Goal: Task Accomplishment & Management: Manage account settings

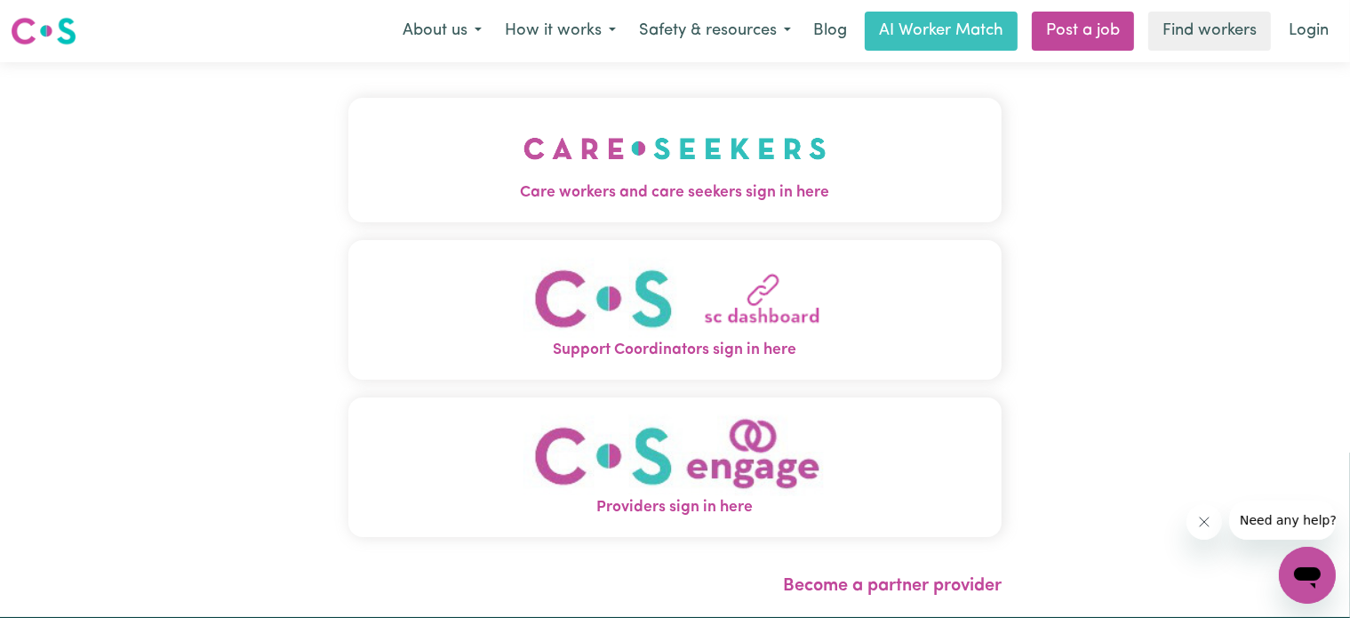
click at [602, 183] on span "Care workers and care seekers sign in here" at bounding box center [676, 192] width 654 height 23
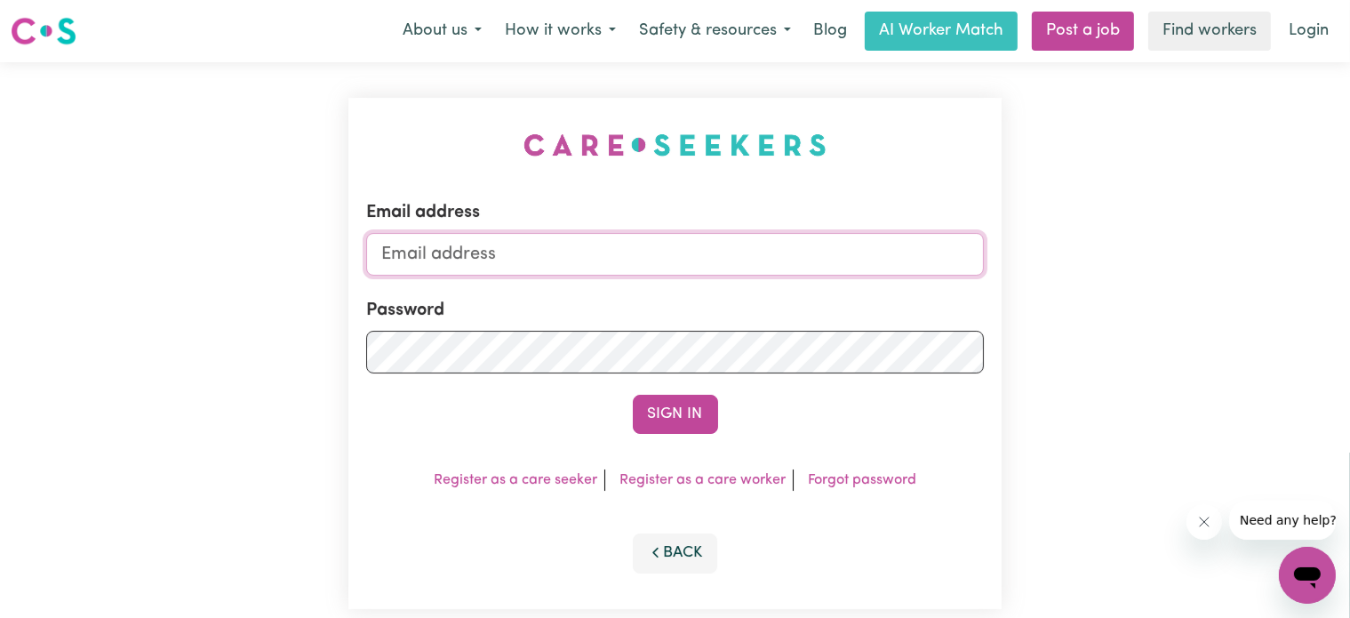
click at [379, 248] on input "Email address" at bounding box center [675, 254] width 619 height 43
click at [690, 412] on button "Sign In" at bounding box center [675, 414] width 85 height 39
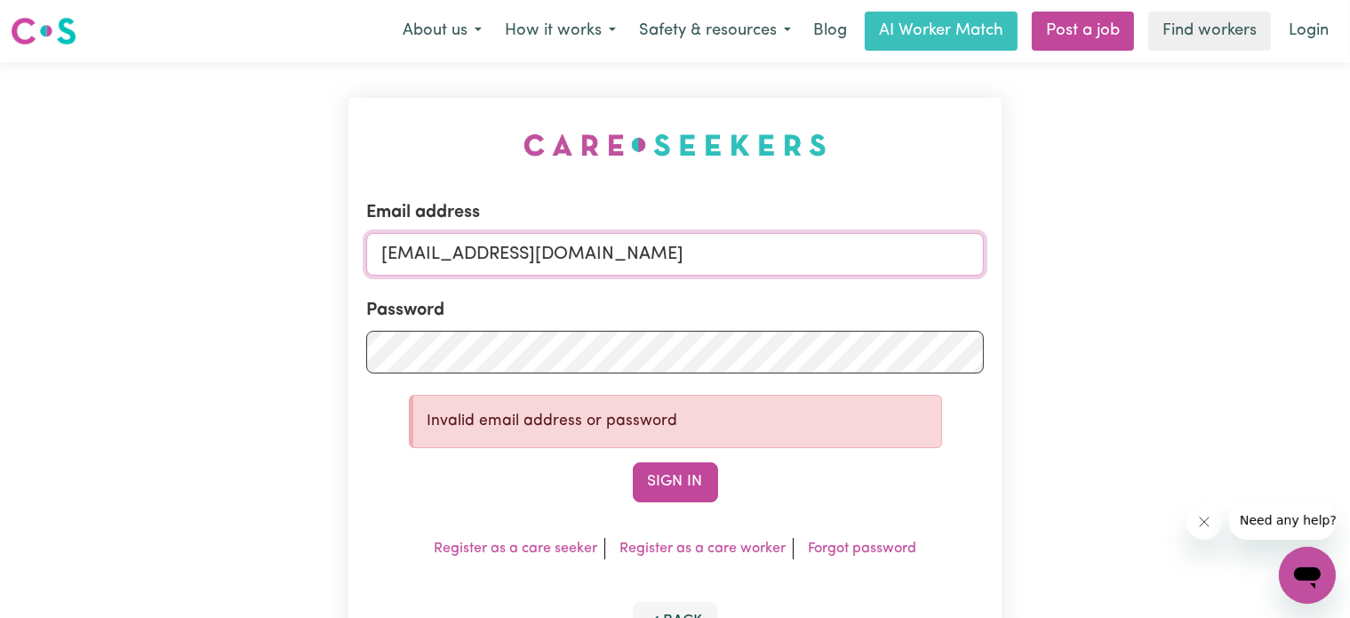
click at [654, 255] on input "[EMAIL_ADDRESS][DOMAIN_NAME]" at bounding box center [675, 254] width 619 height 43
type input "c"
click at [391, 252] on input "Disabilitytalk" at bounding box center [675, 254] width 619 height 43
click at [496, 252] on input "disabilitytalk" at bounding box center [675, 254] width 619 height 43
click at [381, 253] on input "disabilitytalk@" at bounding box center [675, 254] width 619 height 43
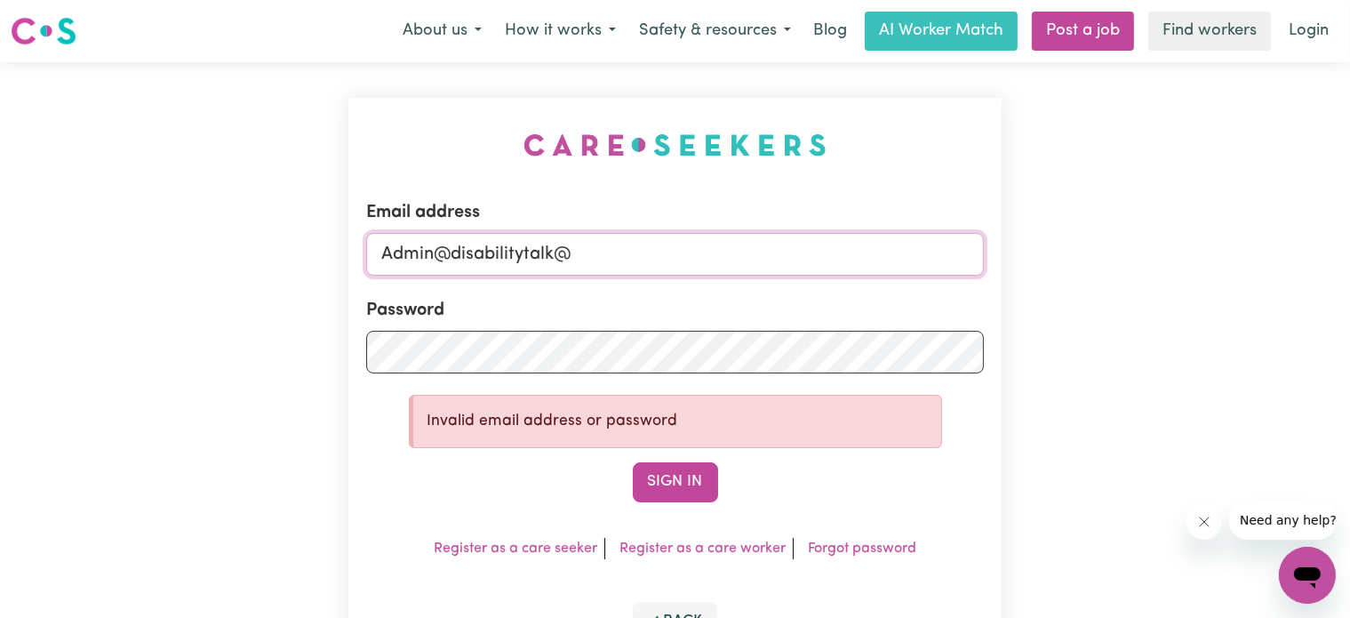
click at [572, 252] on input "Admin@disabilitytalk@" at bounding box center [675, 254] width 619 height 43
click at [685, 479] on button "Sign In" at bounding box center [675, 481] width 85 height 39
click at [675, 480] on button "Sign In" at bounding box center [675, 481] width 85 height 39
click at [621, 255] on input "[EMAIL_ADDRESS][DOMAIN_NAME]" at bounding box center [675, 254] width 619 height 43
type input "a"
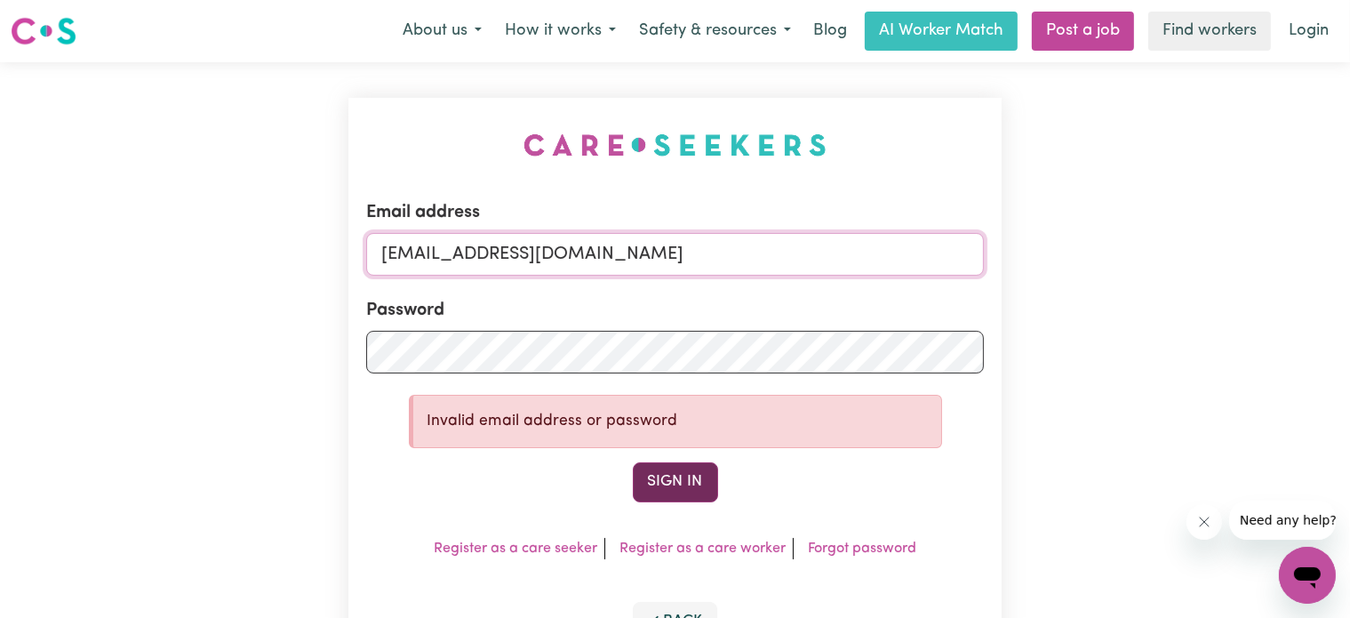
type input "[EMAIL_ADDRESS][DOMAIN_NAME]"
click at [683, 482] on button "Sign In" at bounding box center [675, 481] width 85 height 39
